Goal: Transaction & Acquisition: Purchase product/service

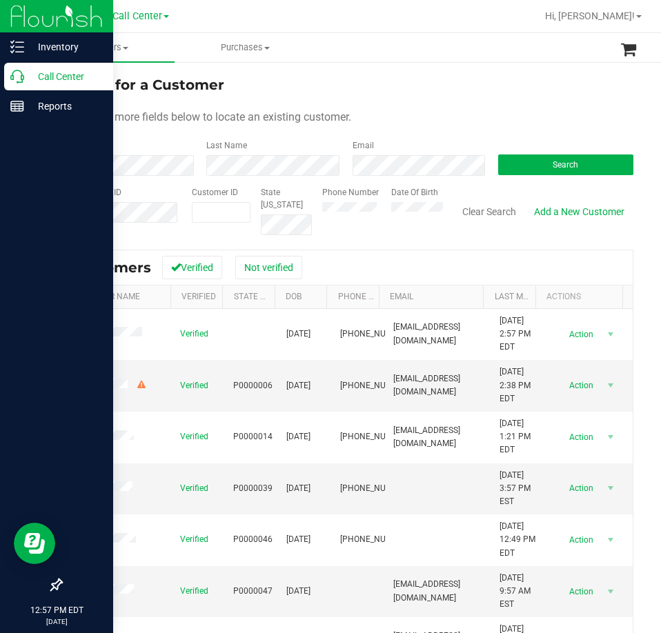
click at [29, 78] on p "Call Center" at bounding box center [65, 76] width 83 height 17
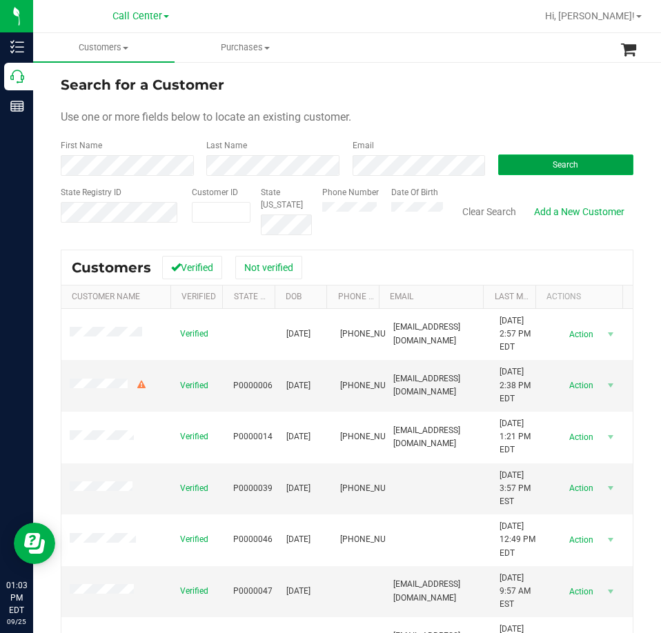
click at [538, 164] on button "Search" at bounding box center [565, 165] width 135 height 21
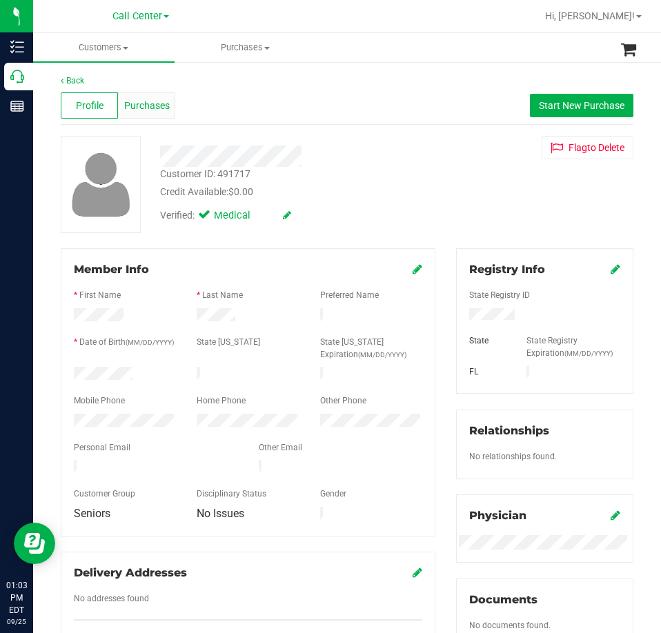
click at [150, 110] on span "Purchases" at bounding box center [147, 106] width 46 height 14
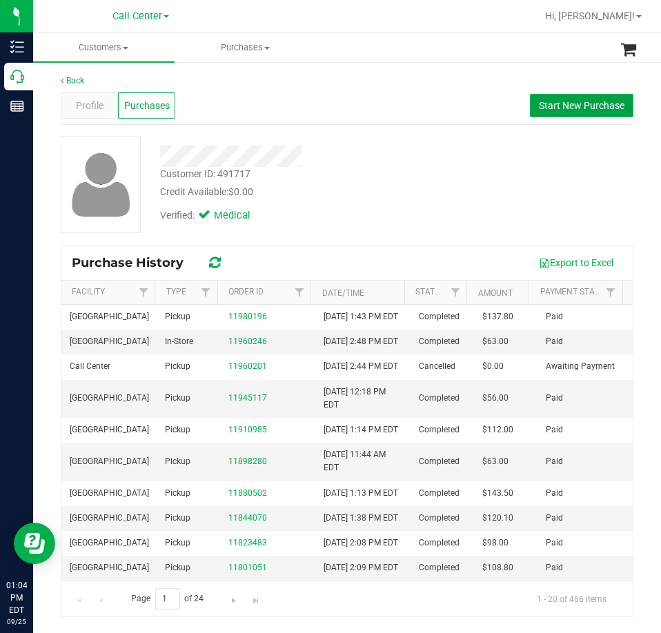
click at [570, 110] on span "Start New Purchase" at bounding box center [582, 105] width 86 height 11
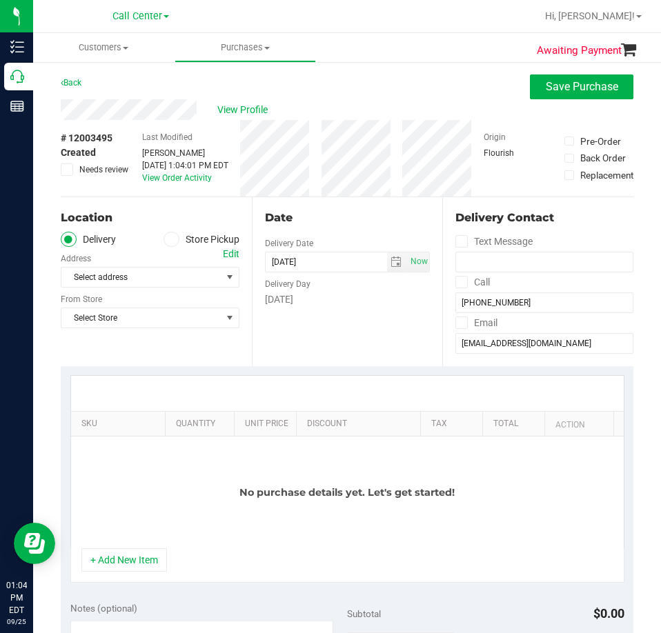
click at [194, 238] on label "Store Pickup" at bounding box center [202, 240] width 76 height 16
click at [0, 0] on input "Store Pickup" at bounding box center [0, 0] width 0 height 0
click at [191, 285] on span "Select Store" at bounding box center [141, 277] width 160 height 19
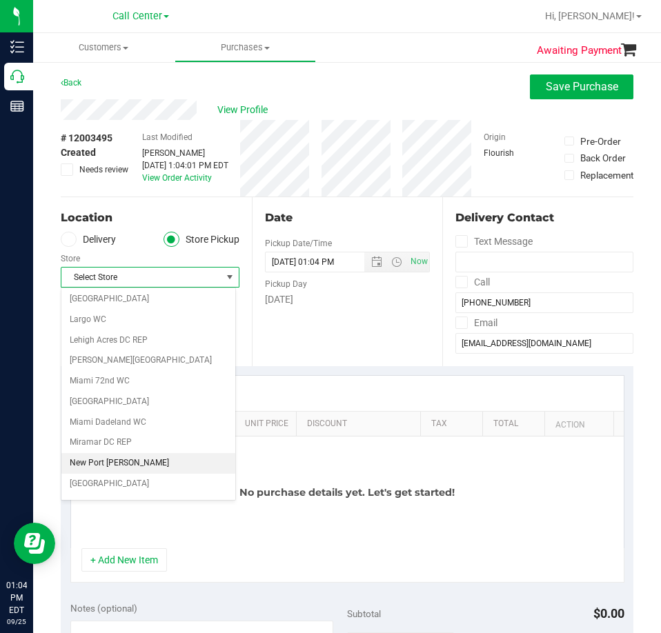
scroll to position [483, 0]
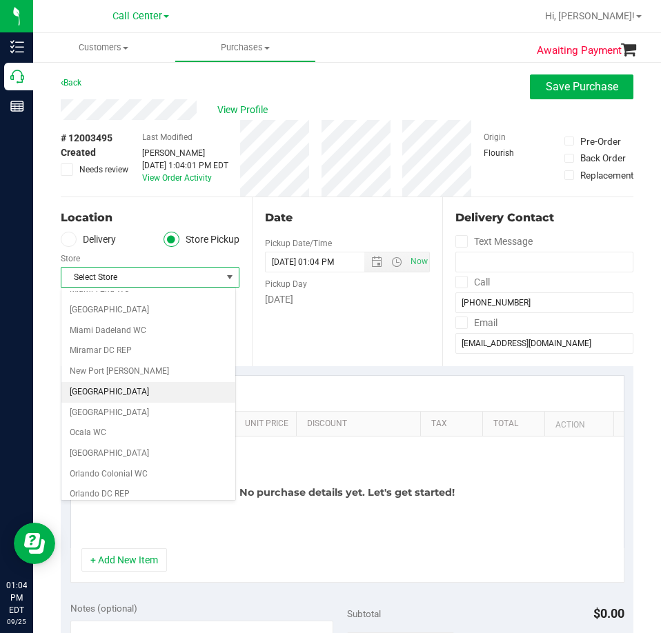
click at [124, 393] on li "[GEOGRAPHIC_DATA]" at bounding box center [148, 392] width 174 height 21
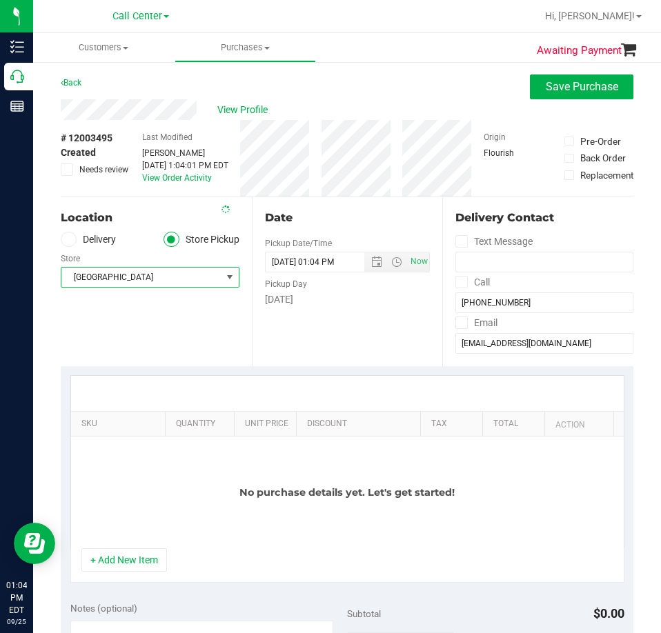
click at [389, 329] on div "Date Pickup Date/Time [DATE] Now [DATE] 01:04 PM Now Pickup Day [DATE]" at bounding box center [347, 281] width 191 height 169
click at [574, 87] on span "Save Purchase" at bounding box center [582, 86] width 72 height 13
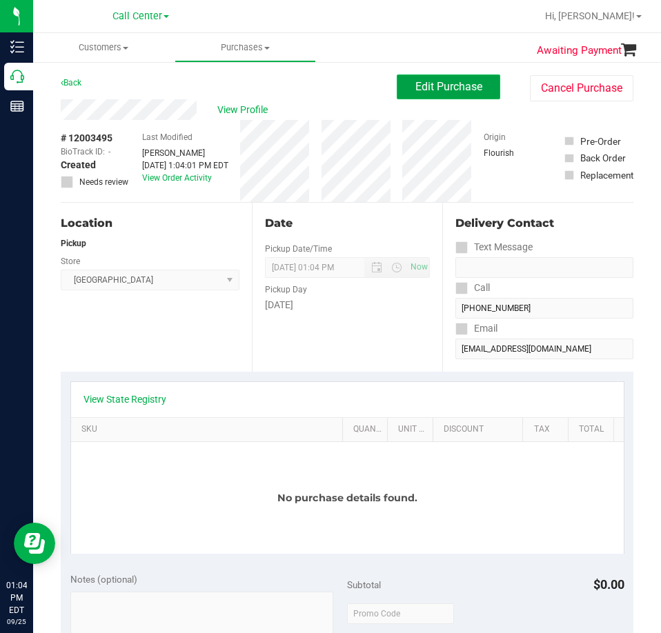
click at [452, 95] on button "Edit Purchase" at bounding box center [449, 87] width 104 height 25
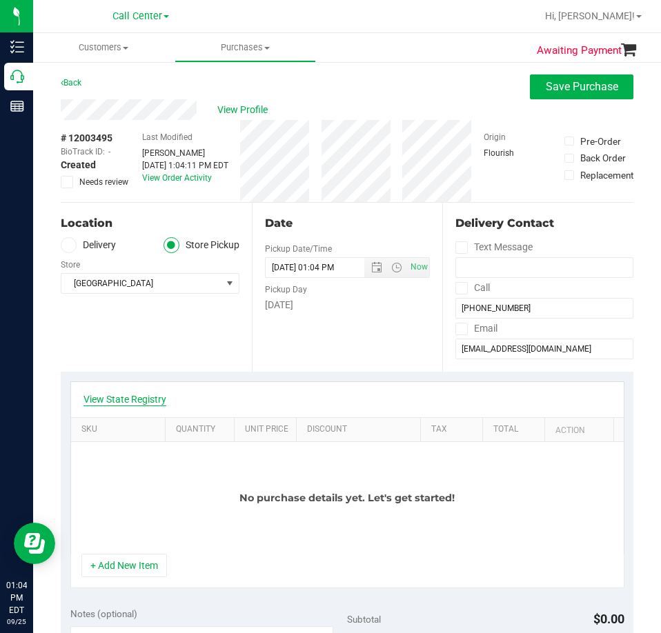
click at [124, 404] on link "View State Registry" at bounding box center [124, 400] width 83 height 14
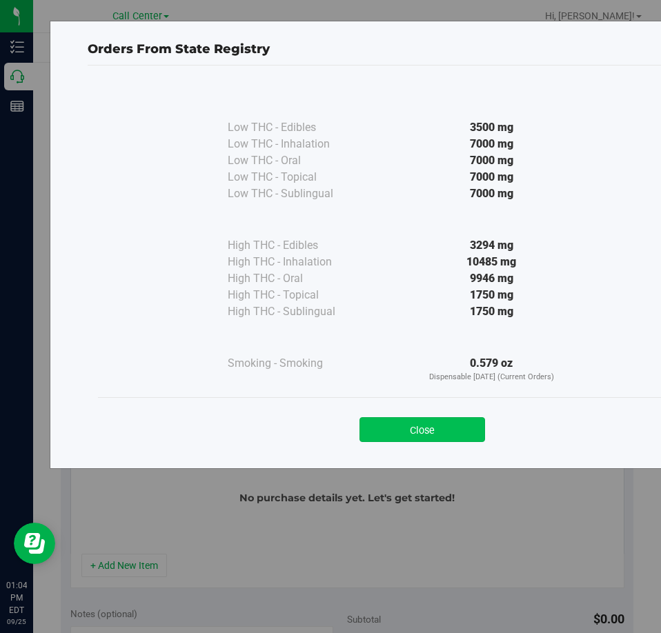
click at [419, 424] on button "Close" at bounding box center [423, 429] width 126 height 25
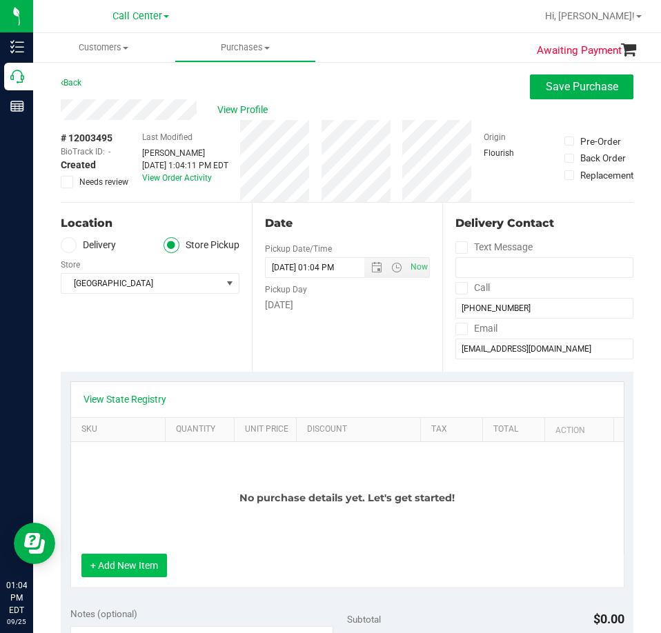
click at [137, 571] on button "+ Add New Item" at bounding box center [124, 565] width 86 height 23
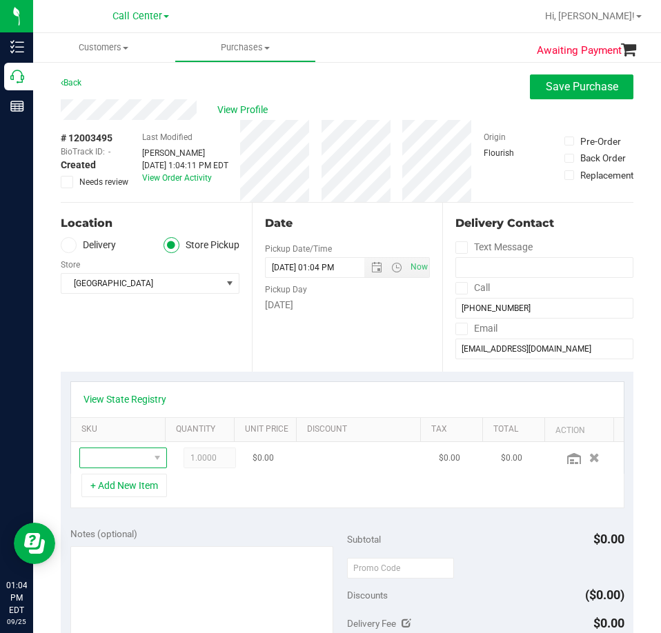
click at [124, 457] on span "NO DATA FOUND" at bounding box center [114, 458] width 69 height 19
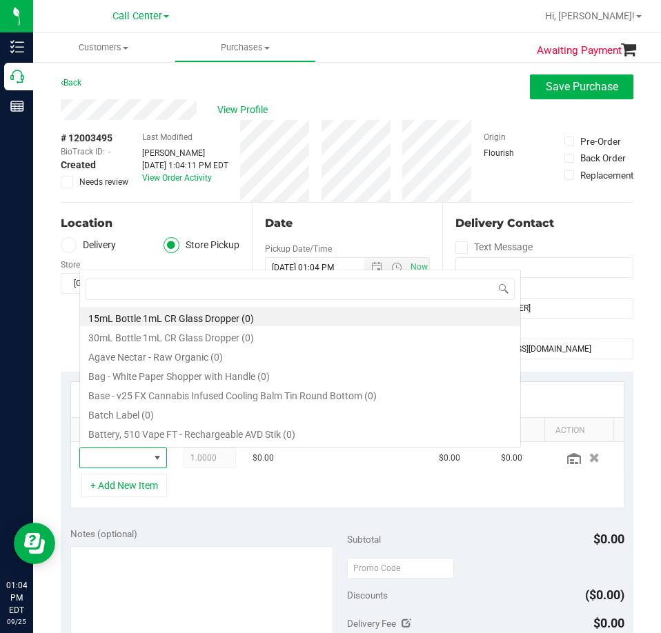
scroll to position [21, 57]
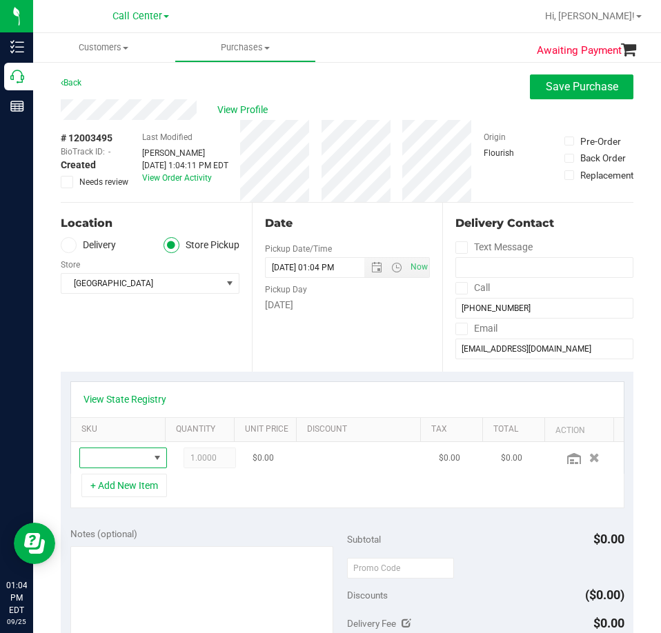
click at [110, 459] on span "NO DATA FOUND" at bounding box center [114, 458] width 69 height 19
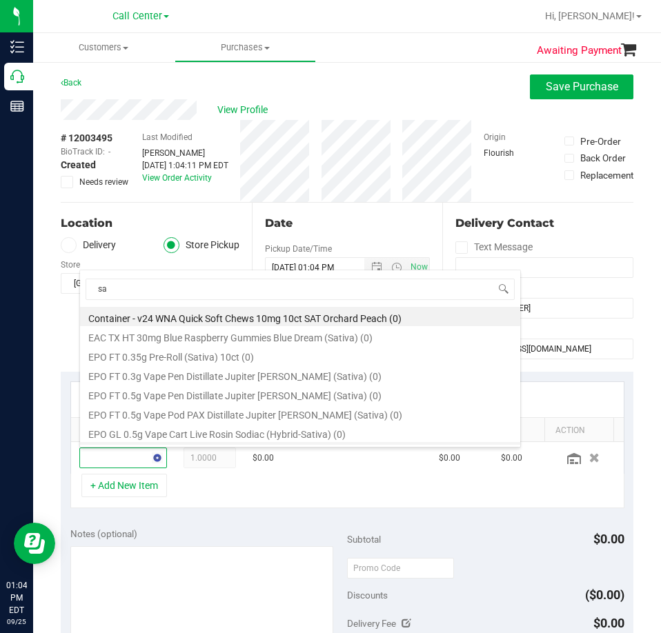
type input "s"
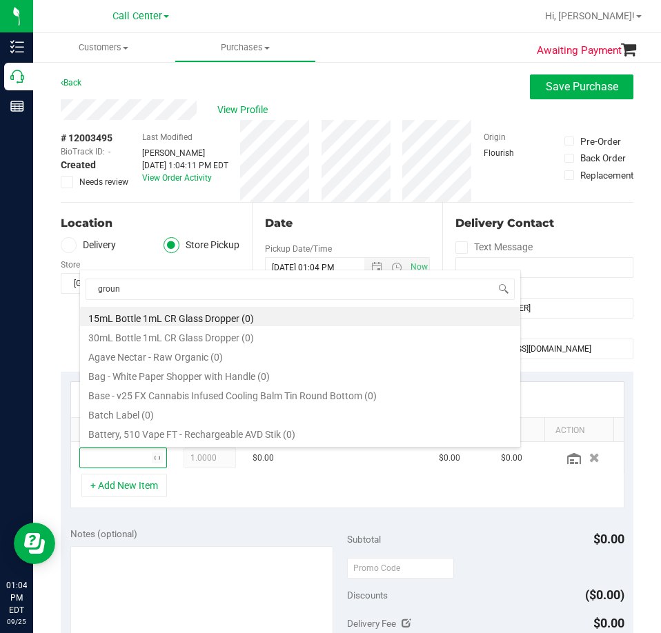
type input "ground"
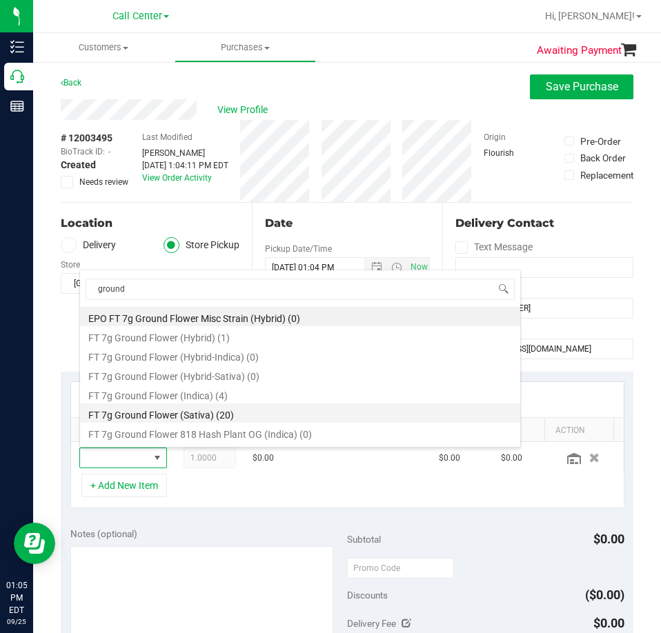
click at [224, 415] on li "FT 7g Ground Flower (Sativa) (20)" at bounding box center [300, 413] width 440 height 19
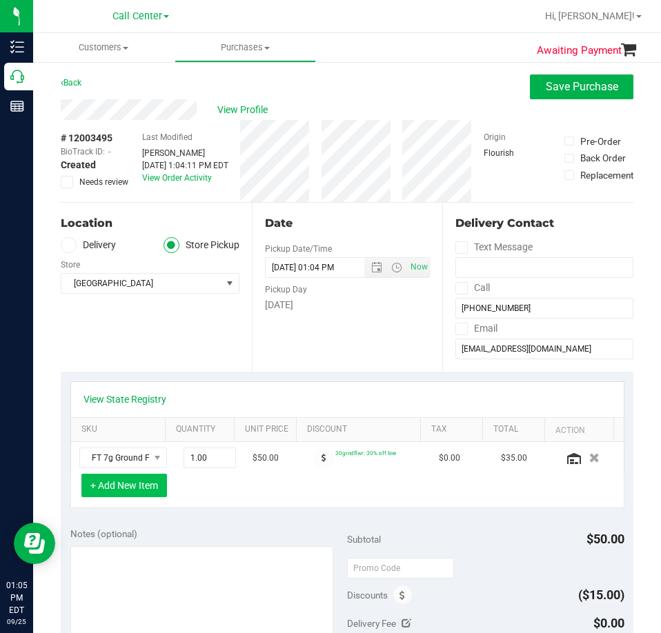
click at [128, 484] on button "+ Add New Item" at bounding box center [124, 485] width 86 height 23
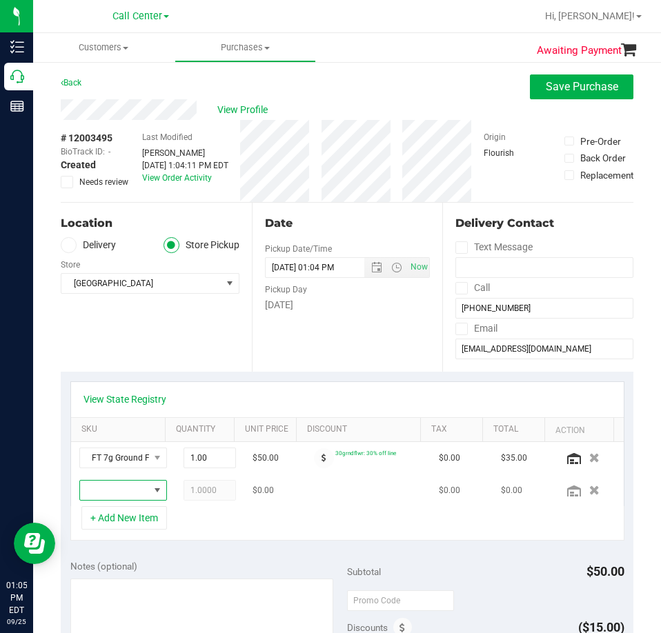
click at [148, 489] on span "NO DATA FOUND" at bounding box center [156, 490] width 17 height 19
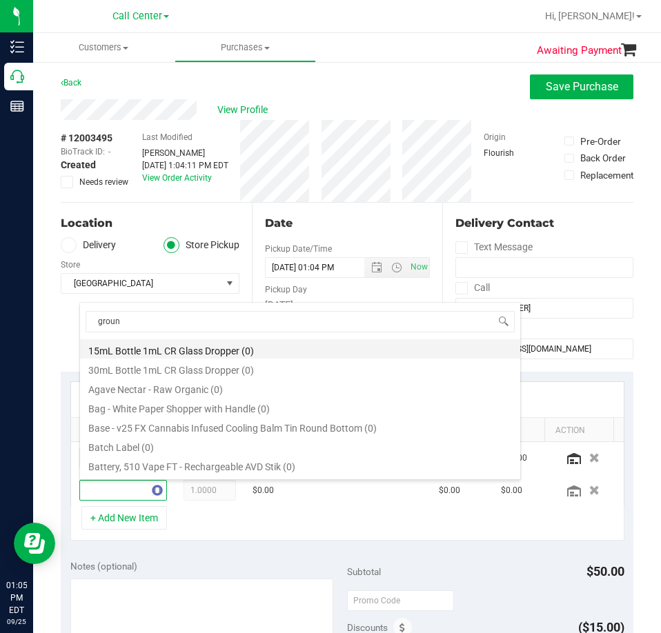
type input "ground"
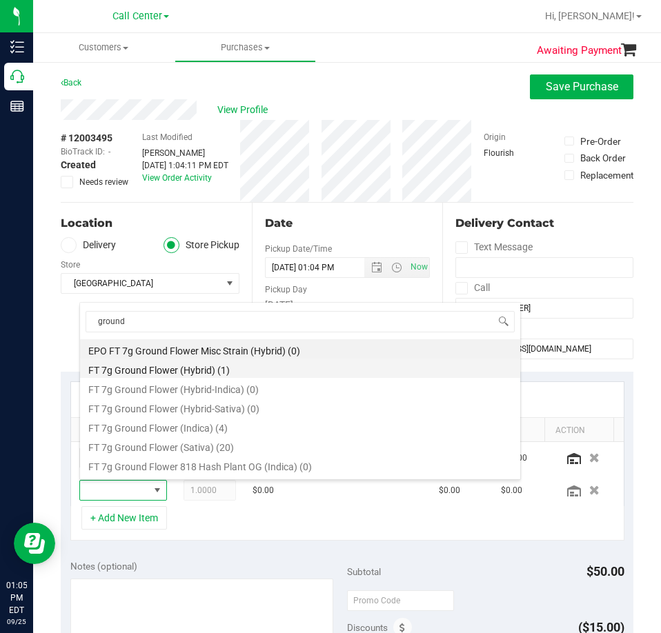
click at [219, 373] on li "FT 7g Ground Flower (Hybrid) (1)" at bounding box center [300, 368] width 440 height 19
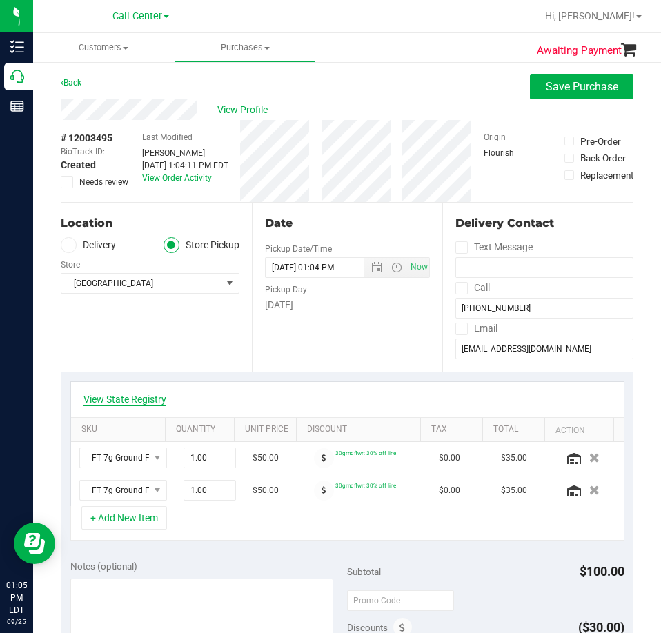
click at [132, 398] on link "View State Registry" at bounding box center [124, 400] width 83 height 14
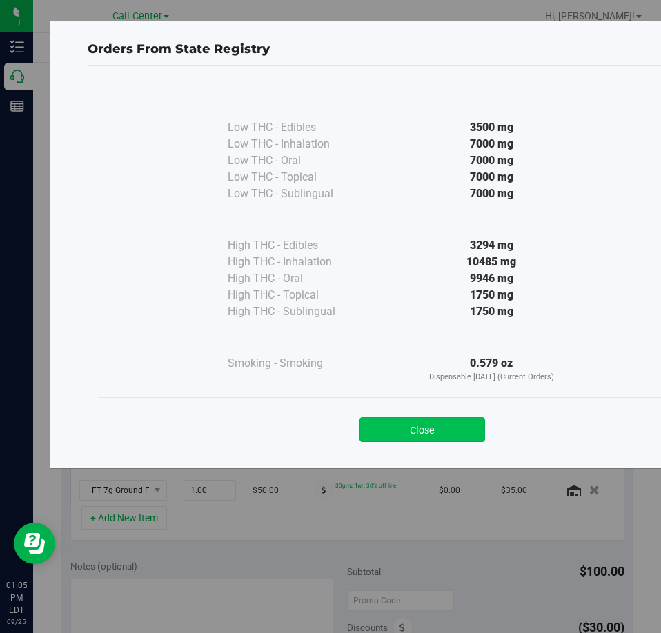
click at [433, 434] on button "Close" at bounding box center [423, 429] width 126 height 25
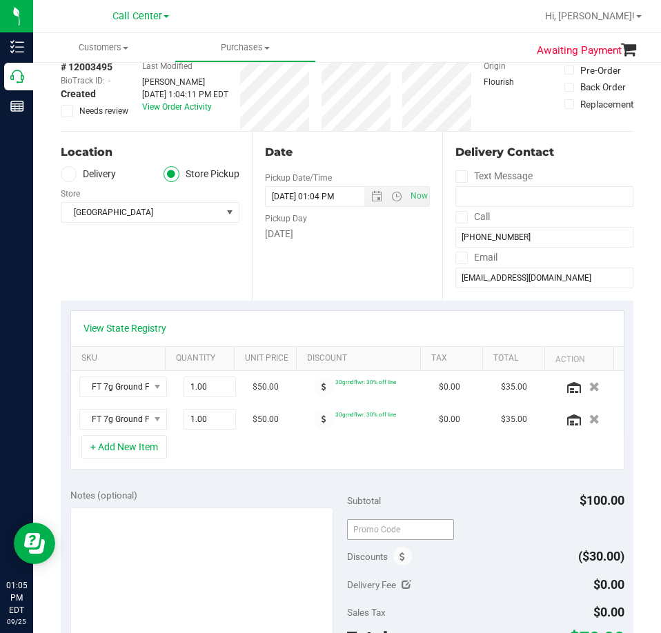
scroll to position [138, 0]
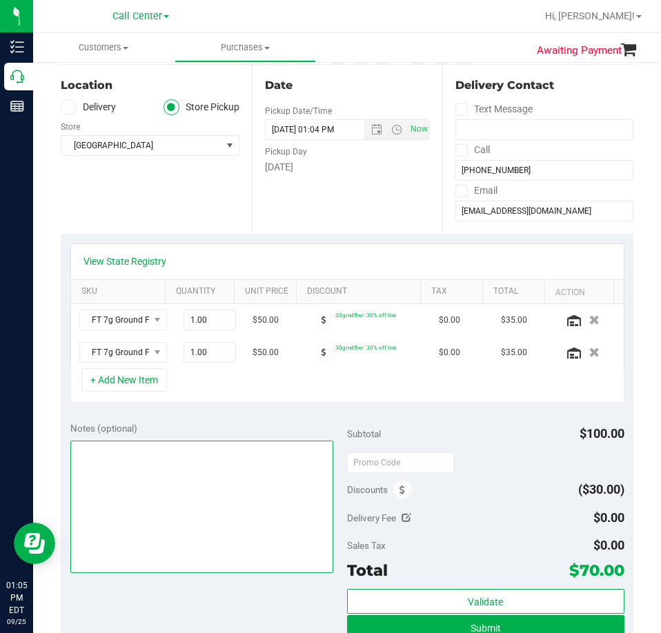
click at [173, 474] on textarea at bounding box center [202, 507] width 264 height 132
type textarea "CC"
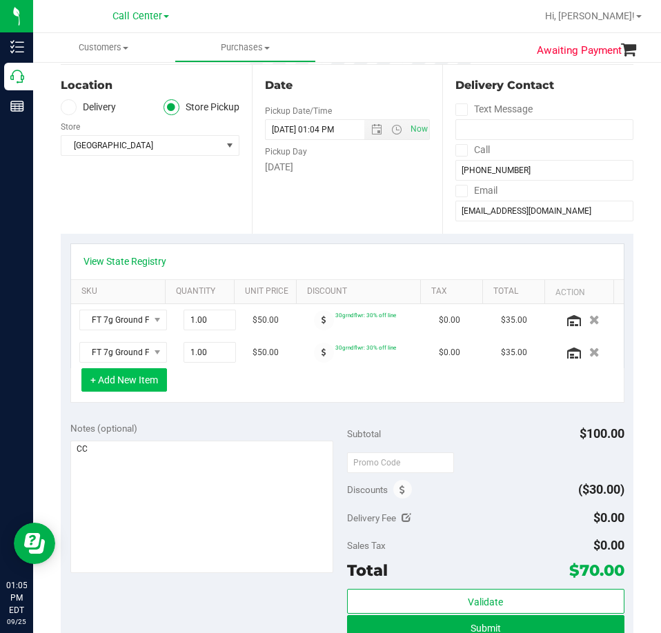
click at [142, 375] on button "+ Add New Item" at bounding box center [124, 379] width 86 height 23
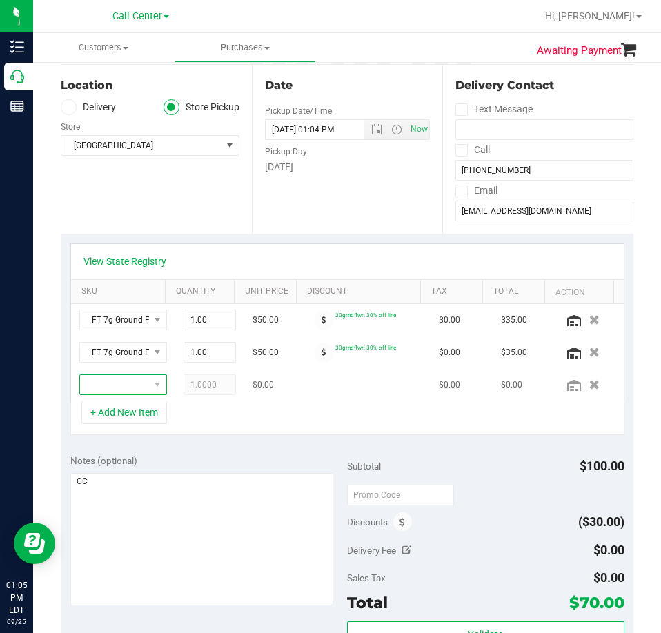
click at [115, 380] on span "NO DATA FOUND" at bounding box center [114, 384] width 69 height 19
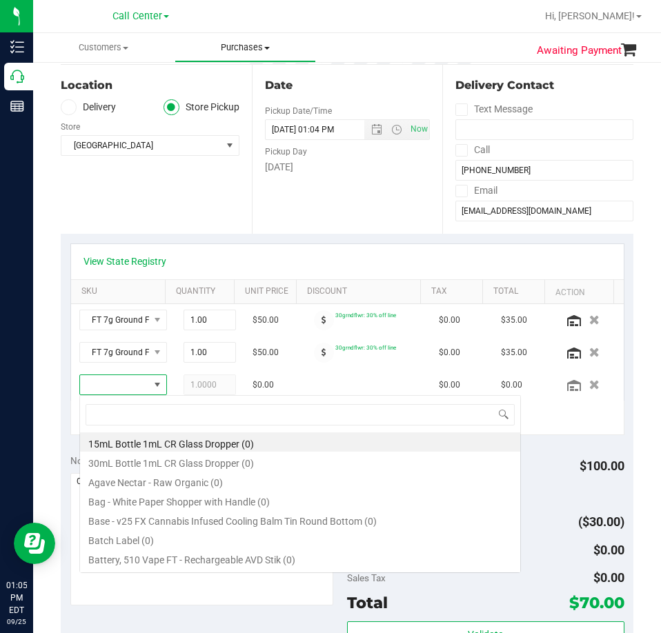
scroll to position [21, 57]
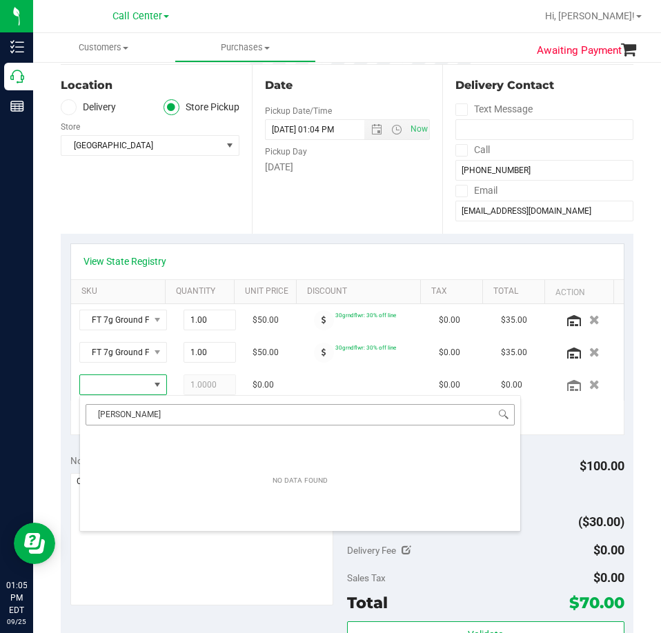
drag, startPoint x: 124, startPoint y: 414, endPoint x: 104, endPoint y: 415, distance: 19.4
click at [104, 415] on input "[PERSON_NAME]" at bounding box center [300, 414] width 429 height 21
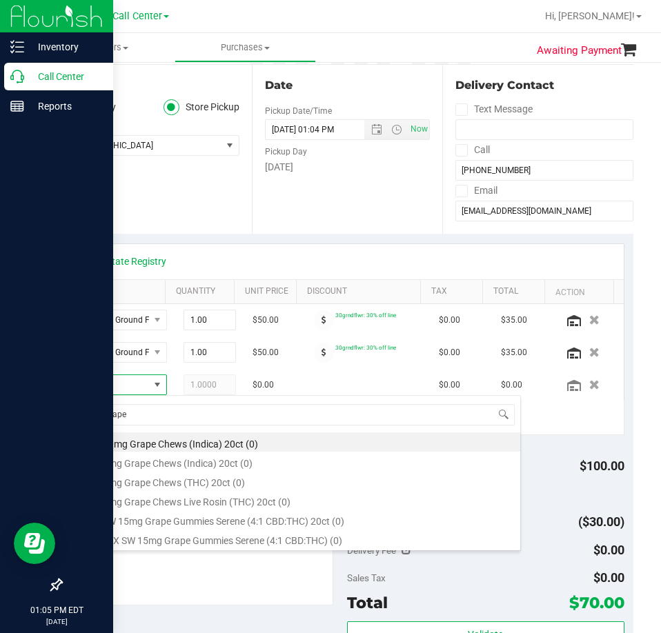
drag, startPoint x: 137, startPoint y: 418, endPoint x: 28, endPoint y: 426, distance: 109.3
click at [30, 426] on body "Inventory Call Center Reports 01:05 PM EDT [DATE] 09/25 Call Center Hi, [PERSON…" at bounding box center [330, 316] width 661 height 633
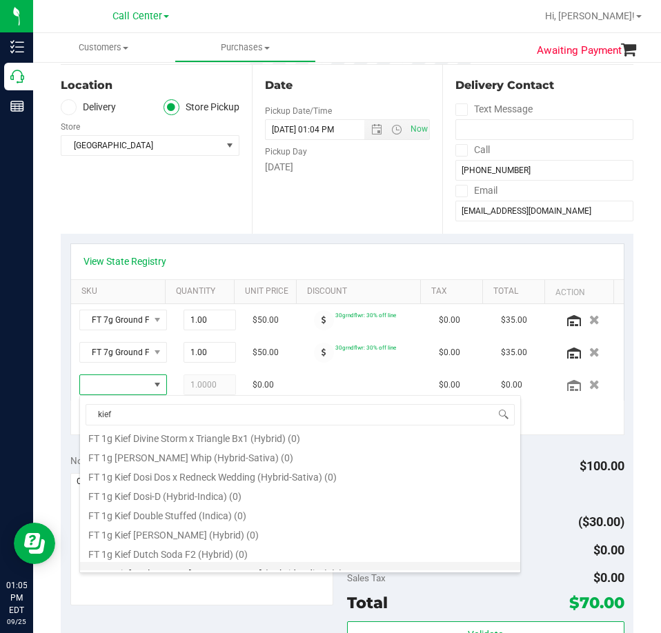
scroll to position [828, 0]
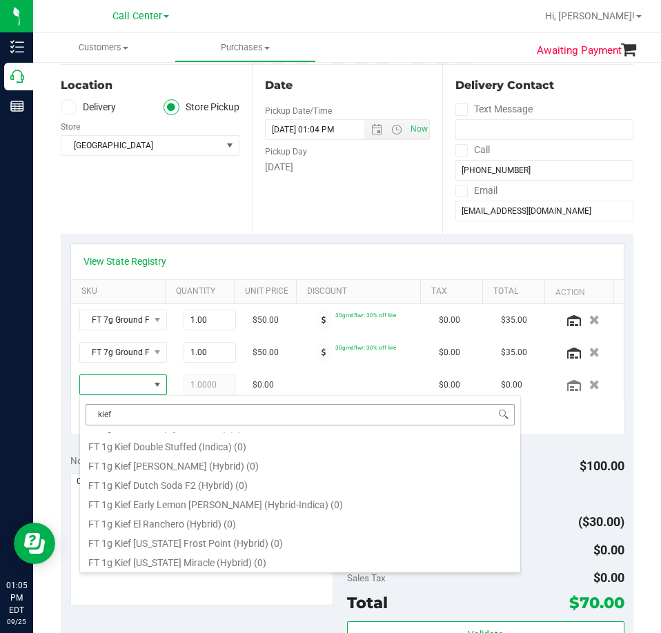
click at [131, 415] on input "kief" at bounding box center [300, 414] width 429 height 21
type input "gasp"
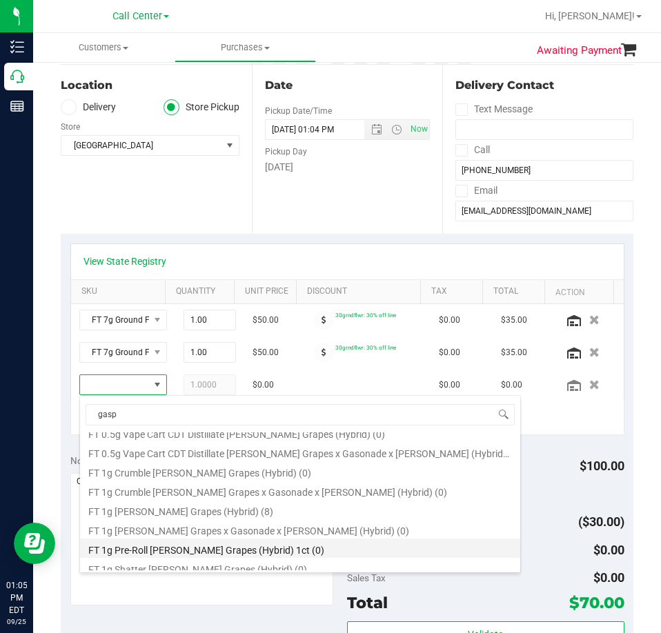
scroll to position [138, 0]
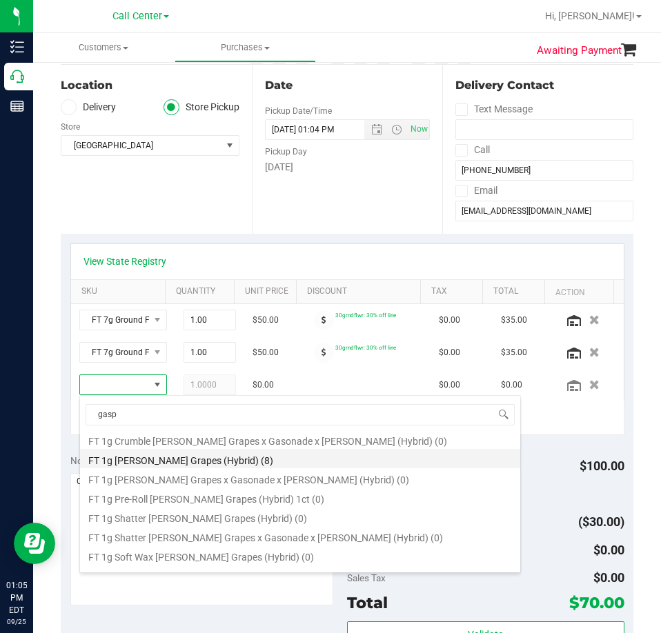
click at [236, 462] on li "FT 1g [PERSON_NAME] Grapes (Hybrid) (8)" at bounding box center [300, 458] width 440 height 19
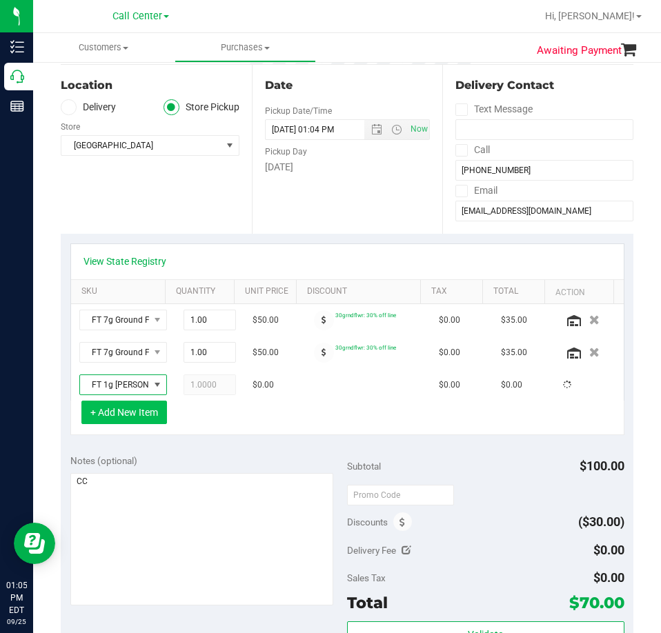
click at [132, 411] on button "+ Add New Item" at bounding box center [124, 412] width 86 height 23
click at [119, 420] on button "+ Add New Item" at bounding box center [124, 412] width 86 height 23
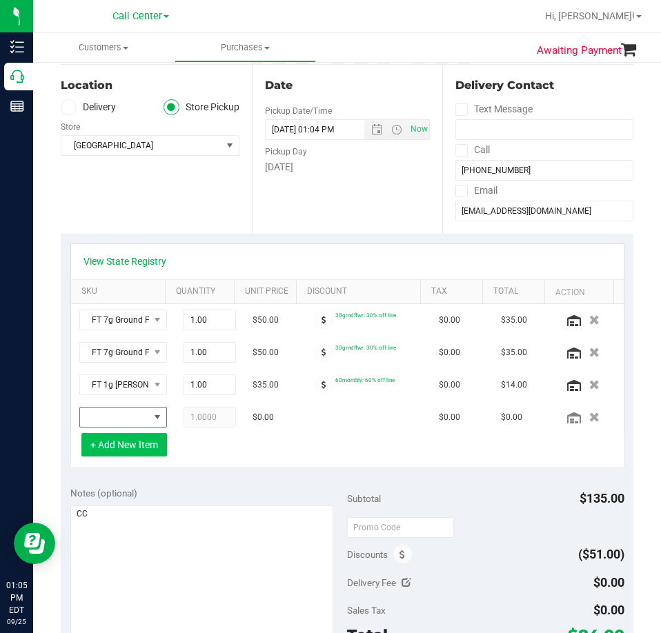
click at [119, 420] on span "NO DATA FOUND" at bounding box center [114, 417] width 69 height 19
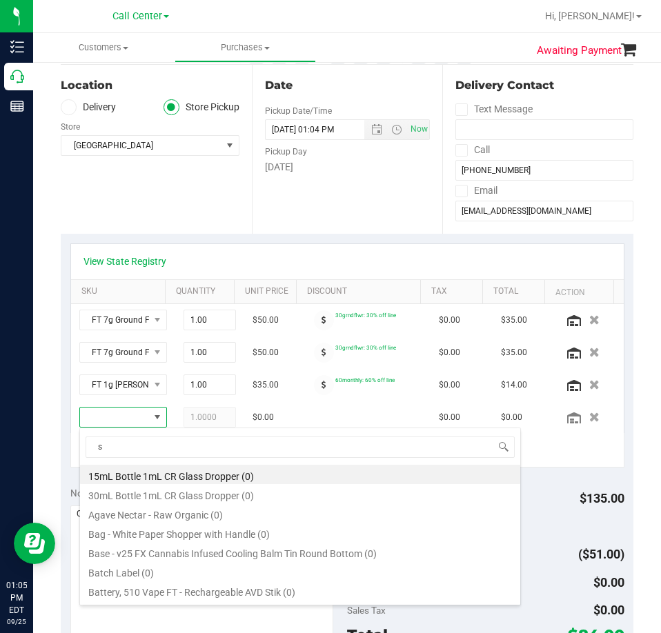
scroll to position [21, 57]
type input "space"
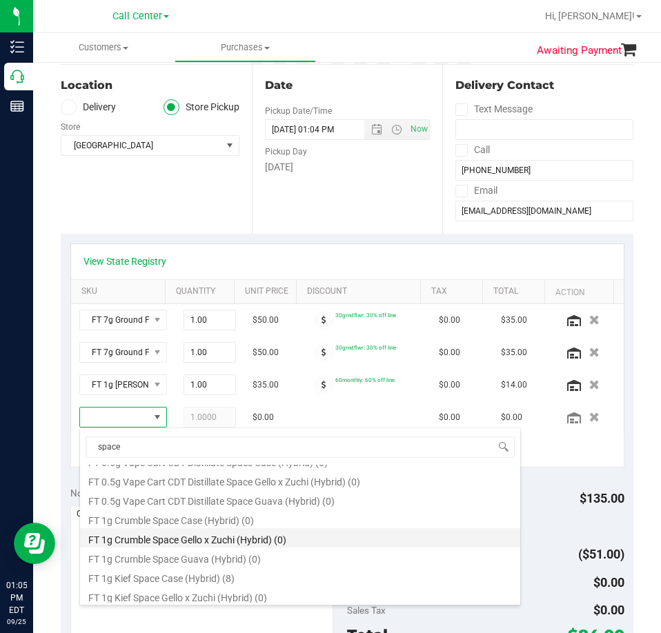
scroll to position [276, 0]
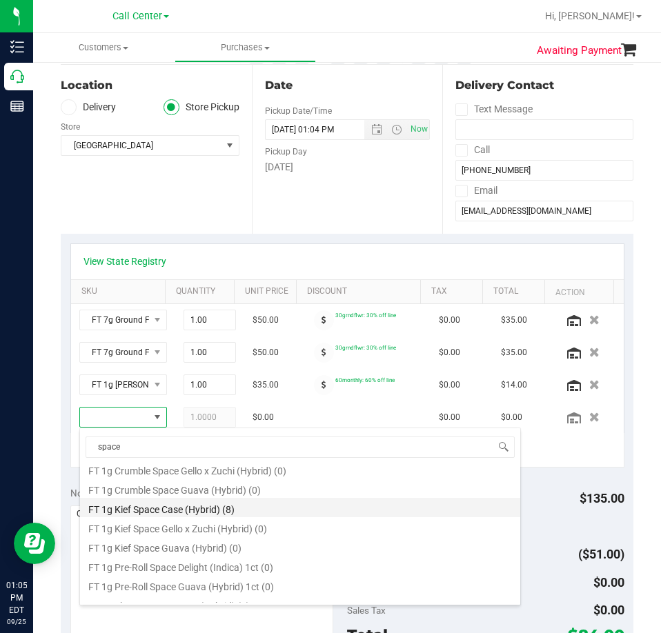
click at [195, 509] on li "FT 1g Kief Space Case (Hybrid) (8)" at bounding box center [300, 507] width 440 height 19
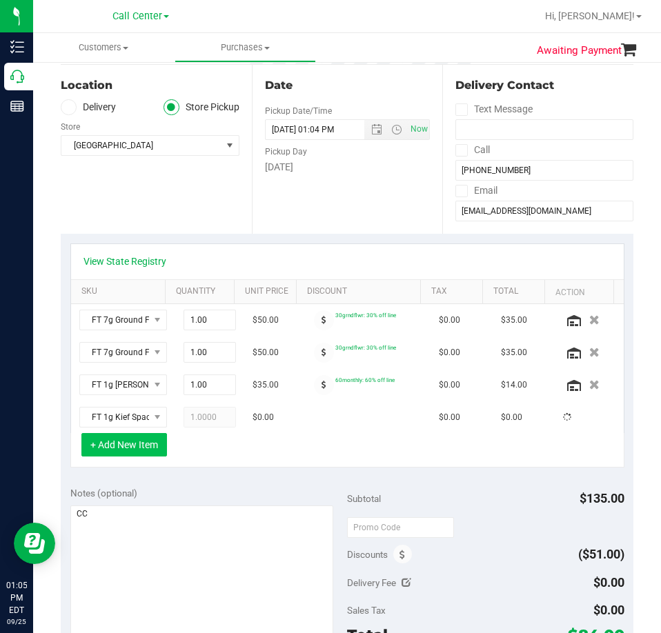
click at [95, 446] on button "+ Add New Item" at bounding box center [124, 444] width 86 height 23
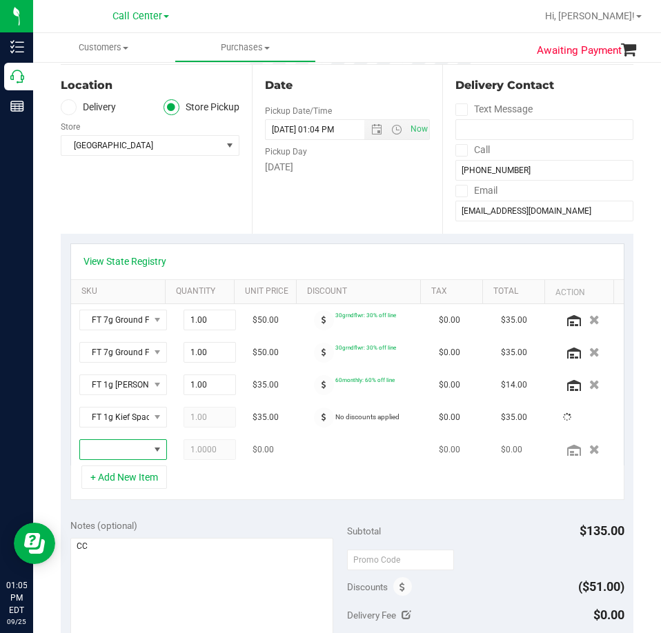
click at [114, 449] on span "NO DATA FOUND" at bounding box center [114, 449] width 69 height 19
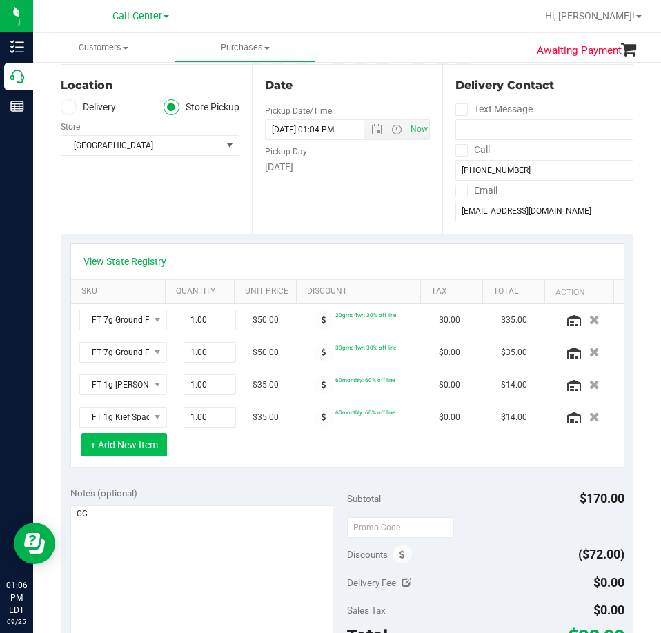
click at [115, 449] on button "+ Add New Item" at bounding box center [124, 444] width 86 height 23
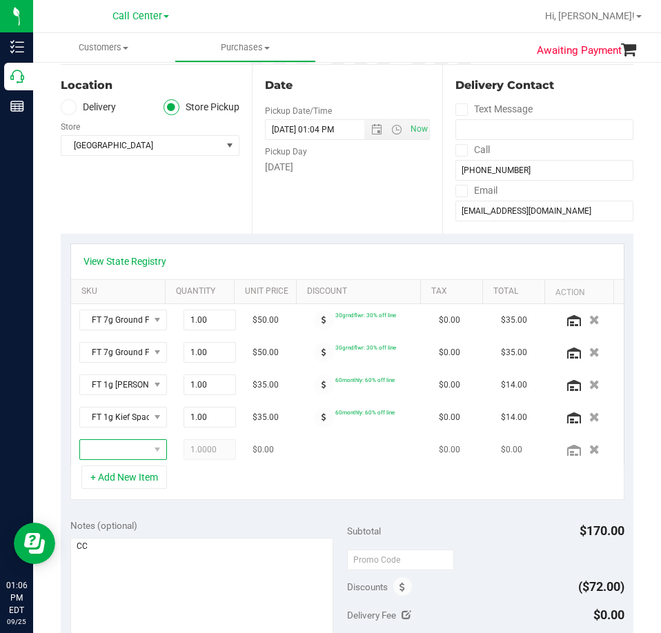
click at [115, 449] on span "NO DATA FOUND" at bounding box center [114, 449] width 69 height 19
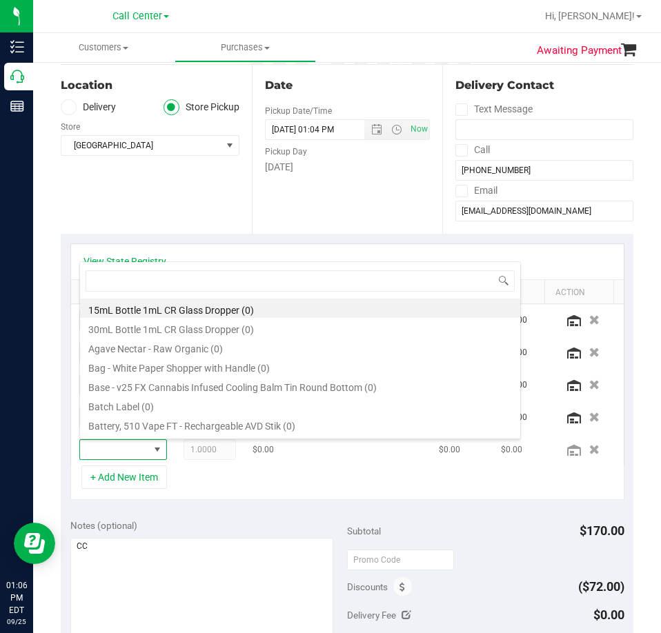
scroll to position [21, 57]
type input "fuel"
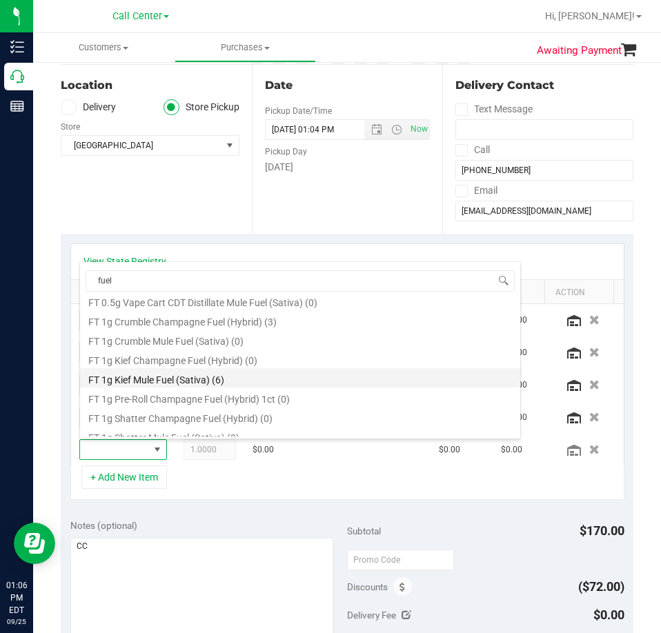
scroll to position [138, 0]
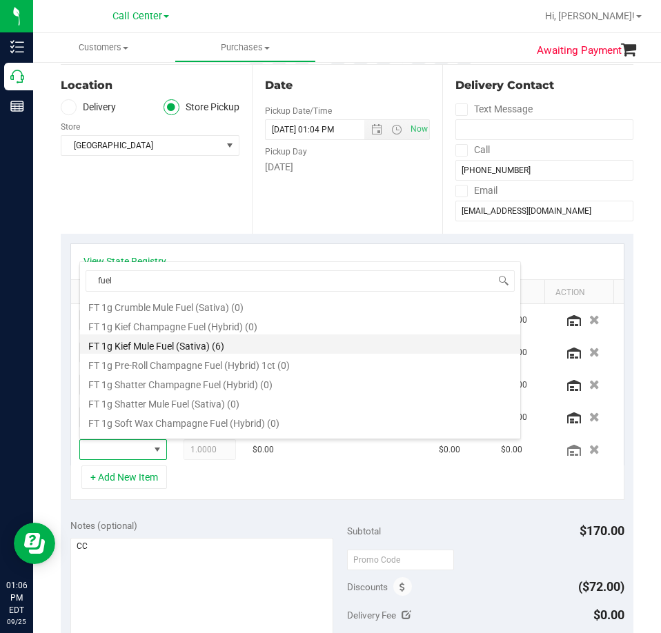
click at [190, 347] on li "FT 1g Kief Mule Fuel (Sativa) (6)" at bounding box center [300, 344] width 440 height 19
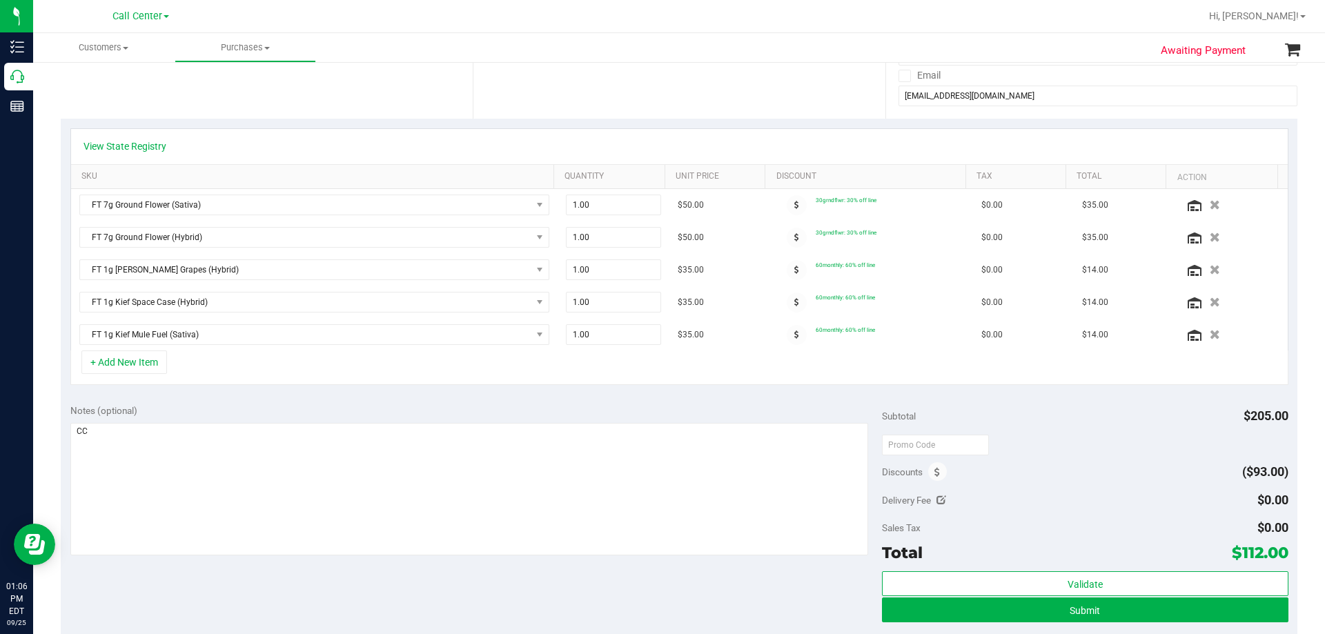
scroll to position [276, 0]
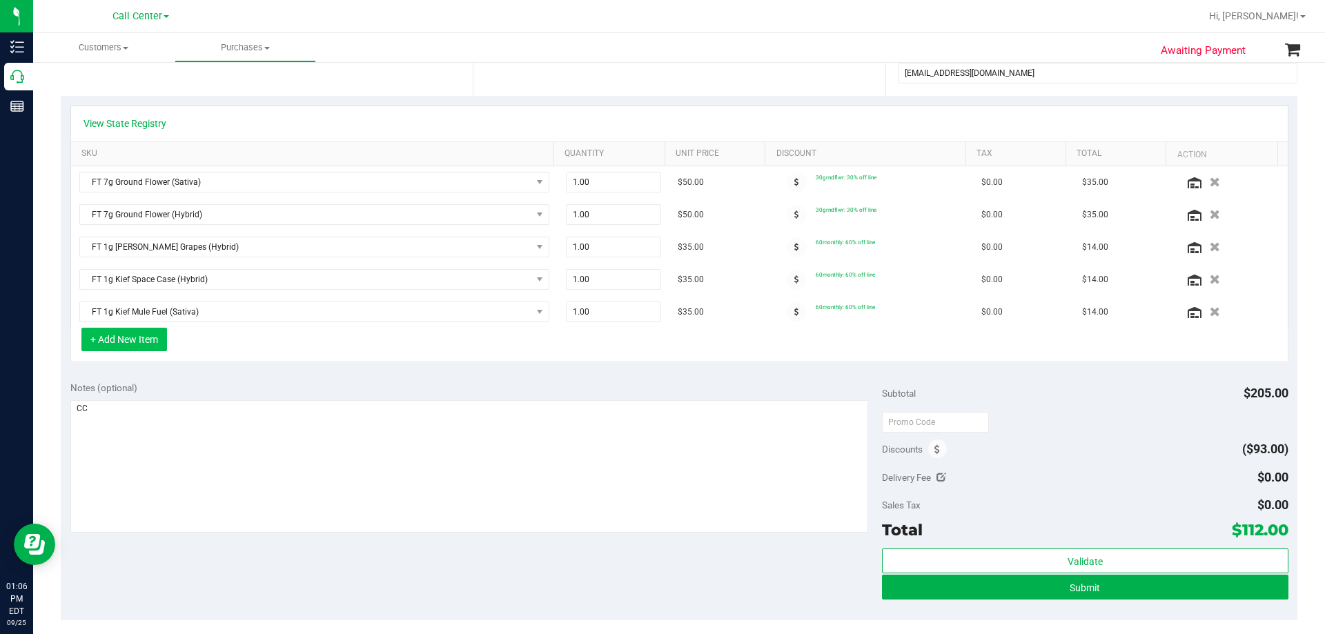
click at [124, 348] on button "+ Add New Item" at bounding box center [124, 339] width 86 height 23
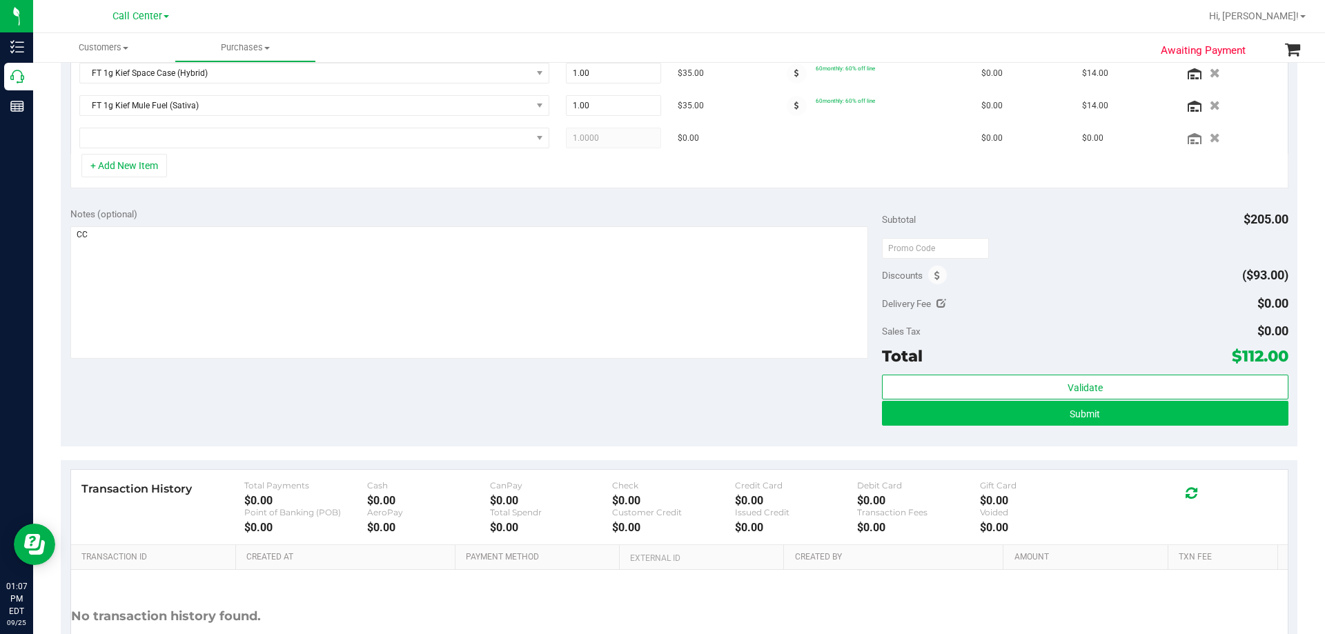
scroll to position [483, 0]
click at [660, 410] on button "Submit" at bounding box center [1085, 412] width 406 height 25
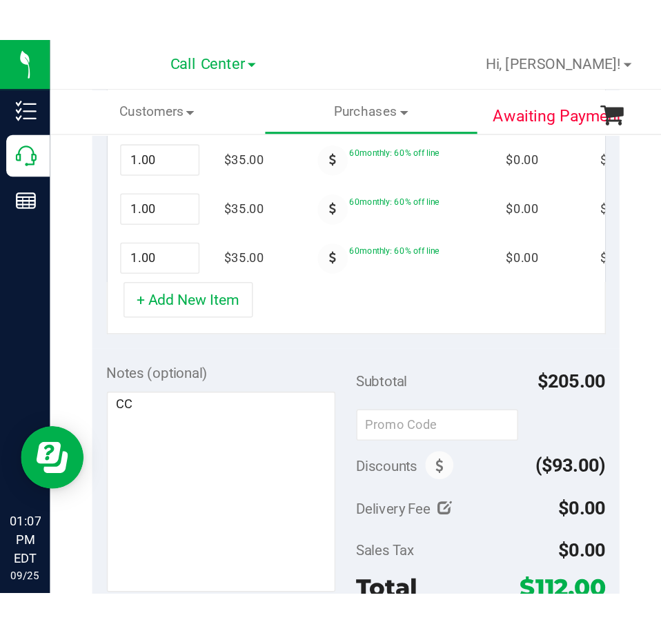
scroll to position [440, 0]
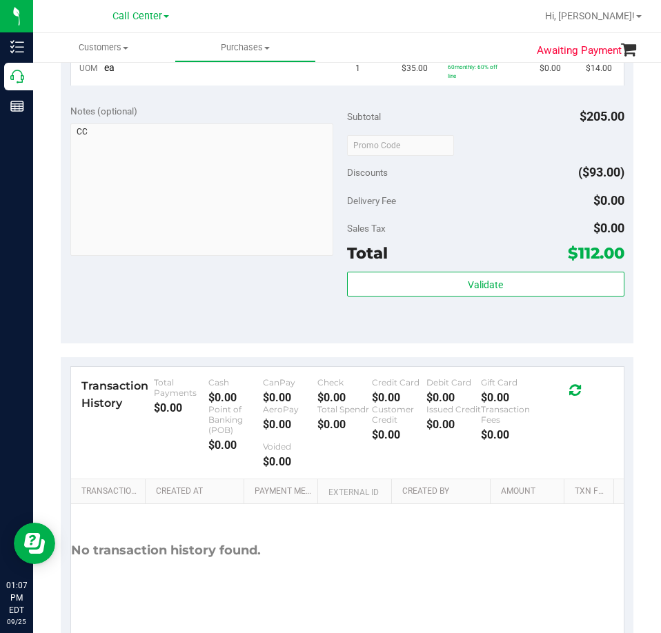
scroll to position [621, 0]
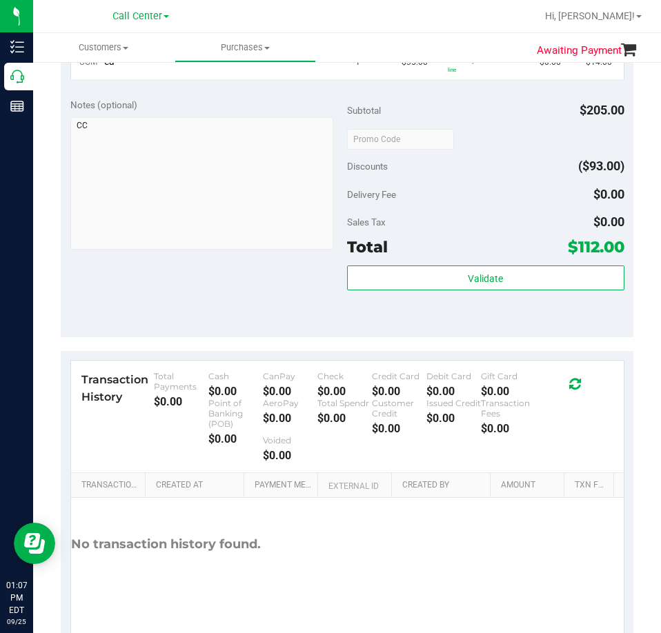
click at [584, 242] on span "$112.00" at bounding box center [596, 246] width 57 height 19
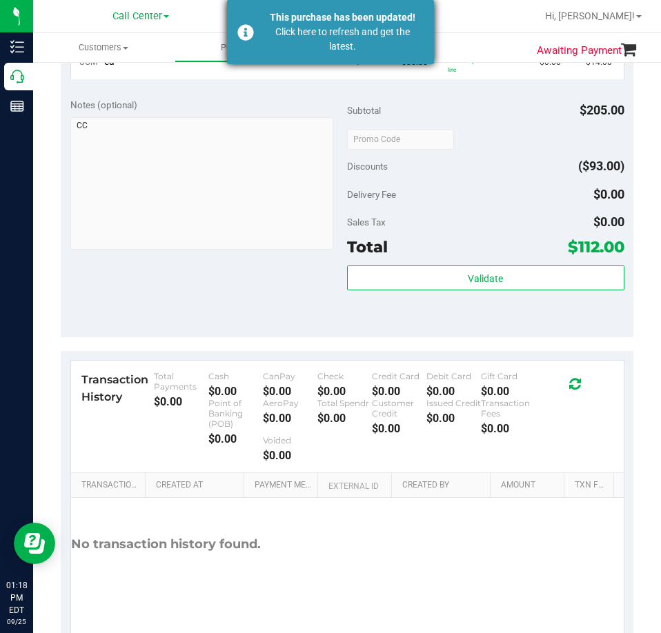
click at [360, 27] on div "Click here to refresh and get the latest." at bounding box center [343, 39] width 162 height 29
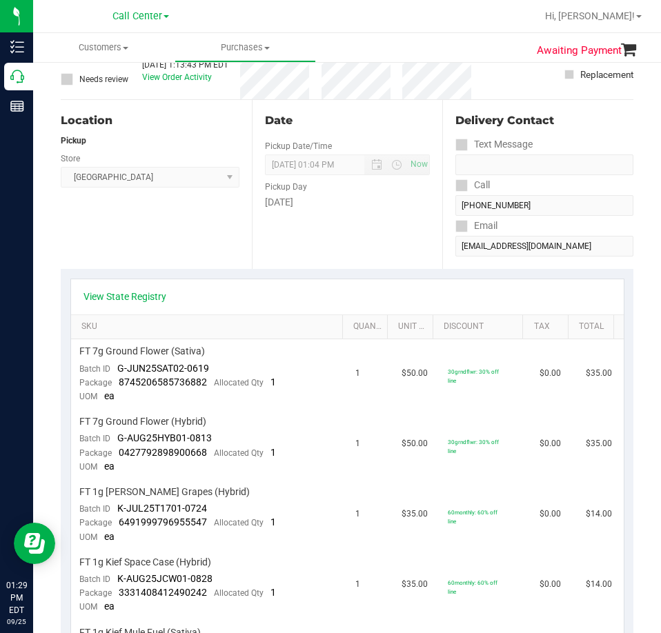
scroll to position [0, 0]
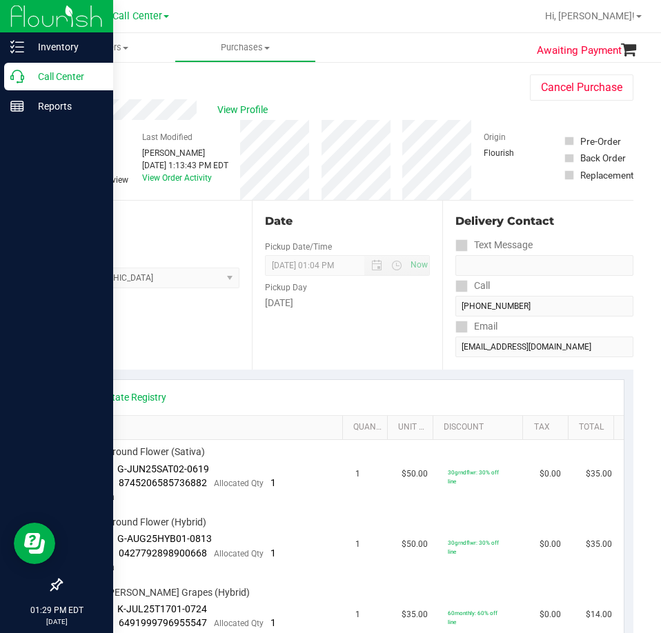
click at [17, 80] on icon at bounding box center [17, 77] width 14 height 14
